Goal: Check status: Check status

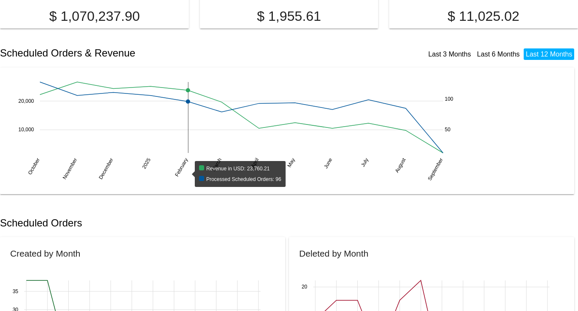
scroll to position [159, 0]
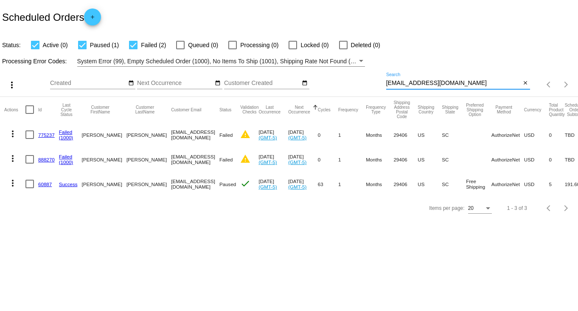
drag, startPoint x: 462, startPoint y: 84, endPoint x: 456, endPoint y: 83, distance: 6.5
click at [456, 83] on input "[EMAIL_ADDRESS][DOMAIN_NAME]" at bounding box center [453, 83] width 135 height 7
click at [456, 82] on input "[EMAIL_ADDRESS][DOMAIN_NAME]" at bounding box center [453, 83] width 135 height 7
click at [456, 81] on input "[EMAIL_ADDRESS][DOMAIN_NAME]" at bounding box center [453, 83] width 135 height 7
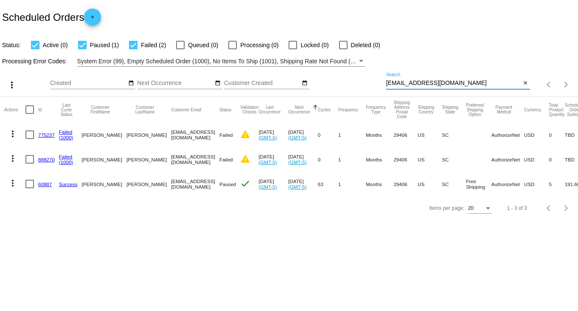
click at [456, 81] on input "[EMAIL_ADDRESS][DOMAIN_NAME]" at bounding box center [453, 83] width 135 height 7
paste input "[PERSON_NAME]"
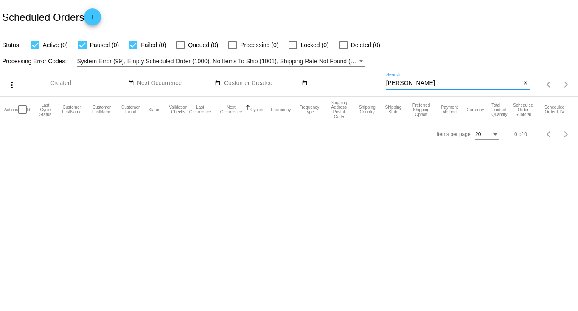
drag, startPoint x: 426, startPoint y: 82, endPoint x: 398, endPoint y: 81, distance: 27.6
click at [398, 81] on input "[PERSON_NAME]" at bounding box center [453, 83] width 135 height 7
type input "Mac"
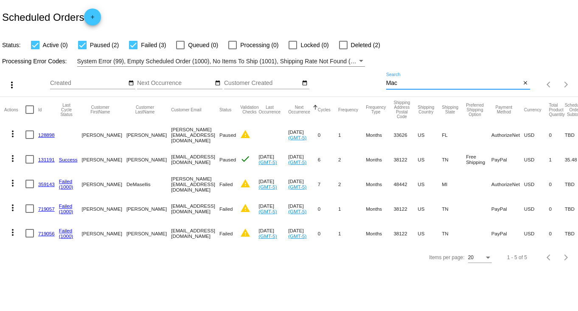
drag, startPoint x: 406, startPoint y: 82, endPoint x: 321, endPoint y: 87, distance: 85.8
click at [321, 87] on div "more_vert Sep Jan Feb Mar [DATE]" at bounding box center [289, 82] width 578 height 30
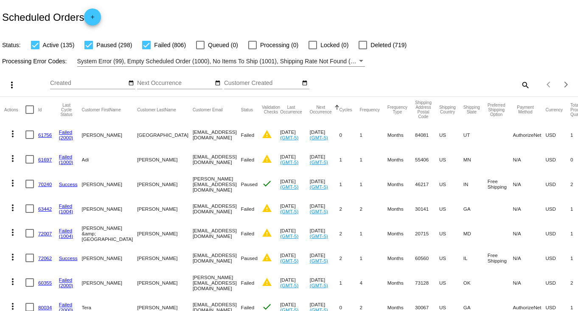
click at [521, 92] on div "more_vert Sep Jan Feb Mar [DATE]" at bounding box center [289, 82] width 578 height 30
click at [520, 87] on mat-icon "search" at bounding box center [525, 84] width 10 height 13
click at [487, 82] on input "Search" at bounding box center [458, 83] width 144 height 7
type input "tcafresno"
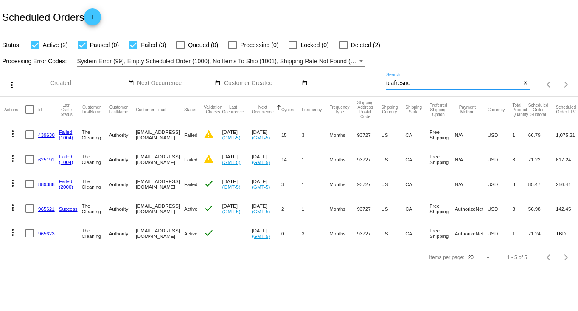
click at [45, 237] on mat-cell "965623" at bounding box center [48, 233] width 21 height 25
click at [45, 235] on link "965623" at bounding box center [46, 233] width 17 height 6
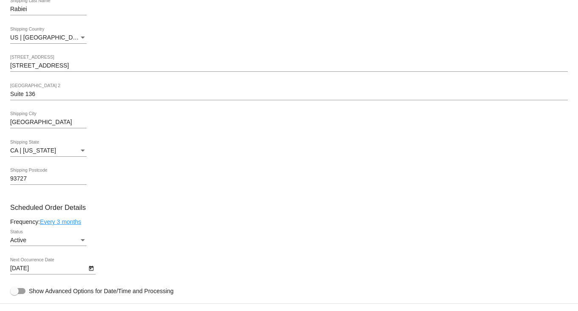
scroll to position [265, 0]
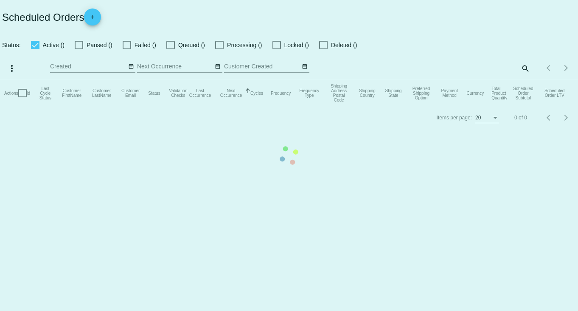
checkbox input "true"
